Goal: Task Accomplishment & Management: Manage account settings

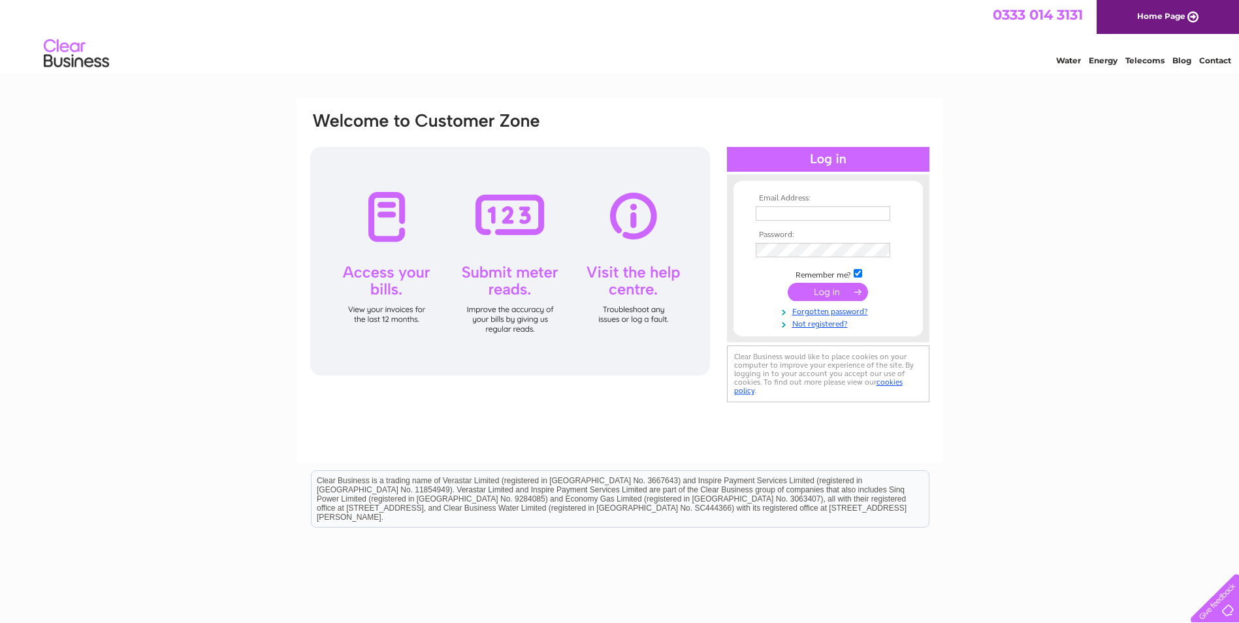
type input "[EMAIL_ADDRESS][PERSON_NAME][DOMAIN_NAME]"
click at [850, 297] on input "submit" at bounding box center [827, 292] width 80 height 18
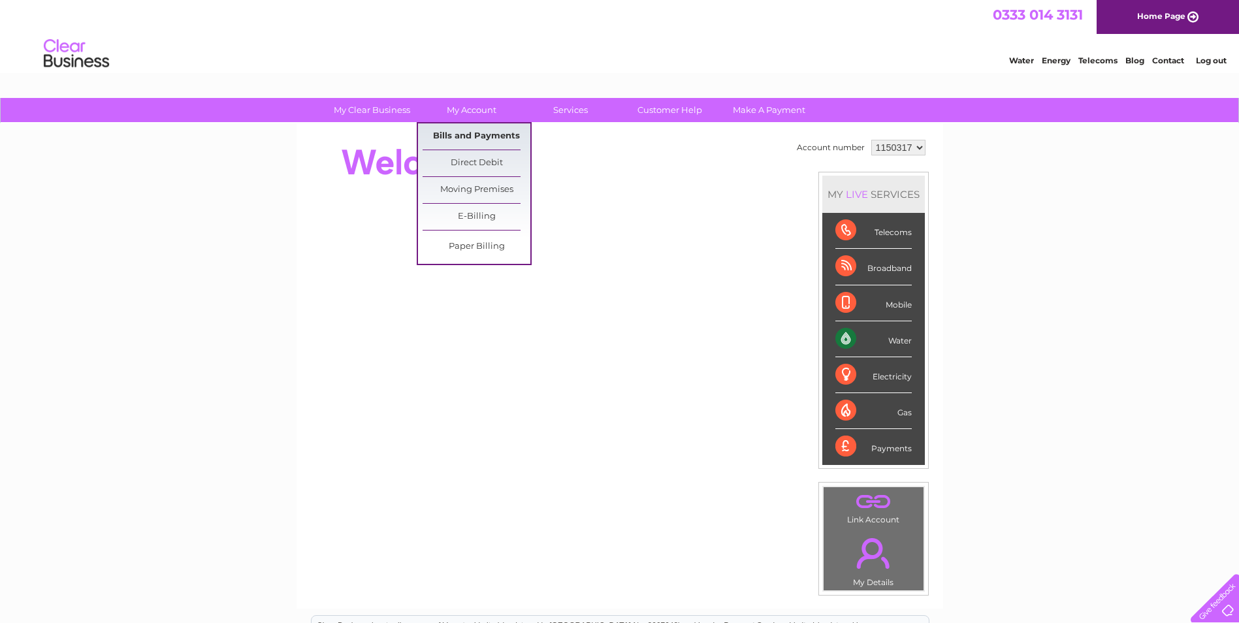
click at [485, 147] on link "Bills and Payments" at bounding box center [476, 136] width 108 height 26
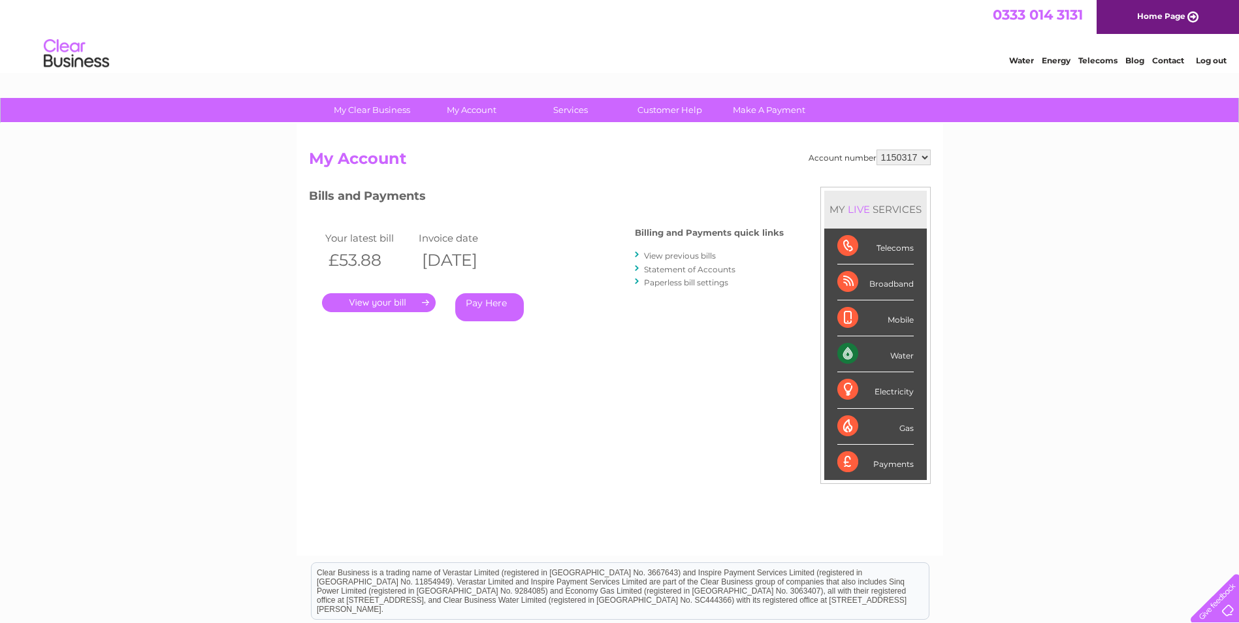
click at [390, 309] on link "." at bounding box center [379, 302] width 114 height 19
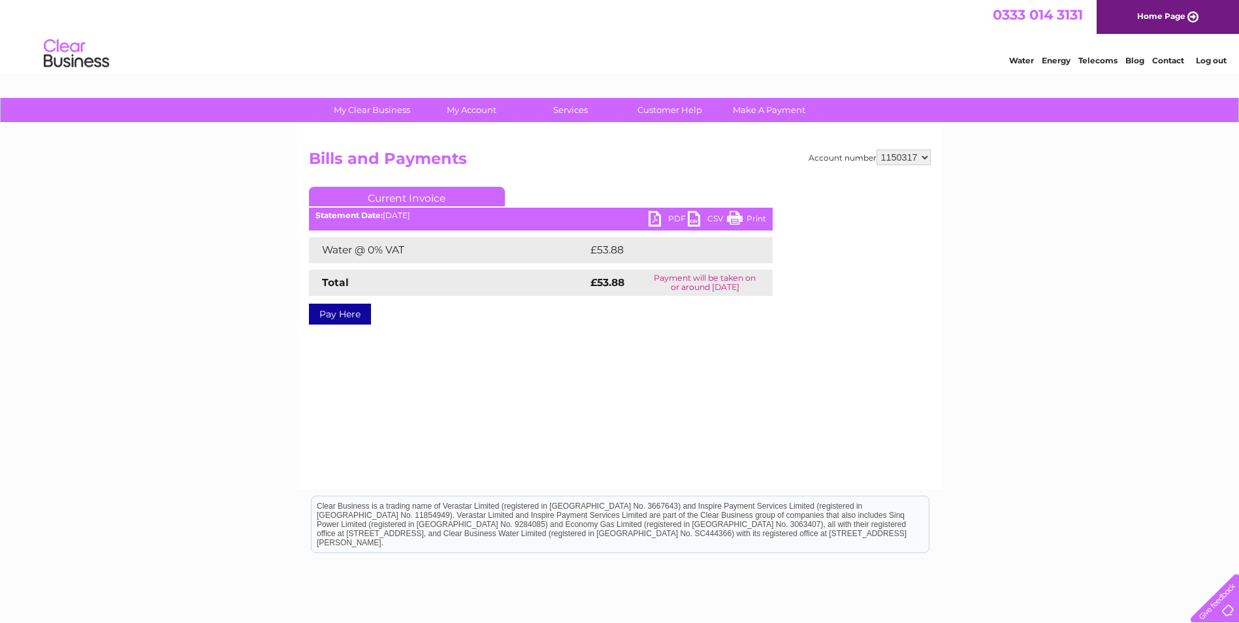
click at [752, 218] on link "Print" at bounding box center [746, 220] width 39 height 19
click at [665, 219] on link "PDF" at bounding box center [667, 220] width 39 height 19
